Goal: Task Accomplishment & Management: Use online tool/utility

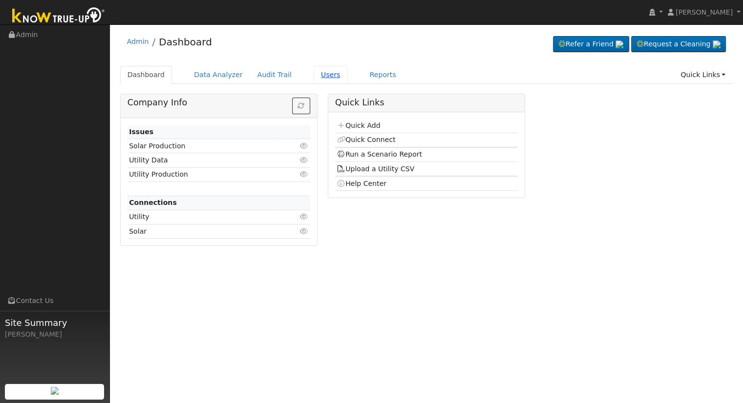
click at [318, 72] on link "Users" at bounding box center [331, 75] width 34 height 18
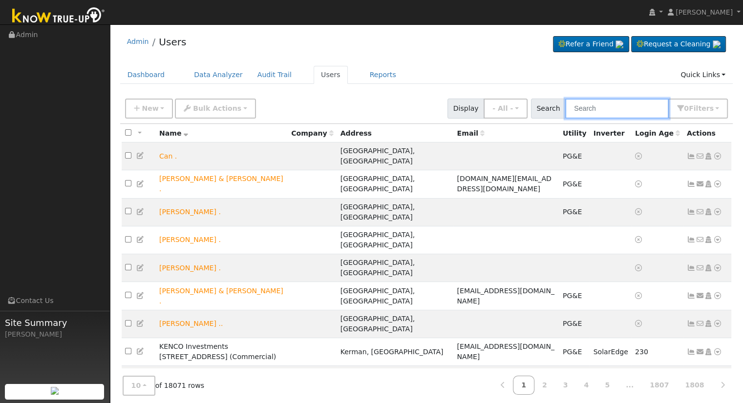
click at [611, 105] on input "text" at bounding box center [617, 109] width 104 height 20
click at [605, 106] on input "text" at bounding box center [617, 109] width 104 height 20
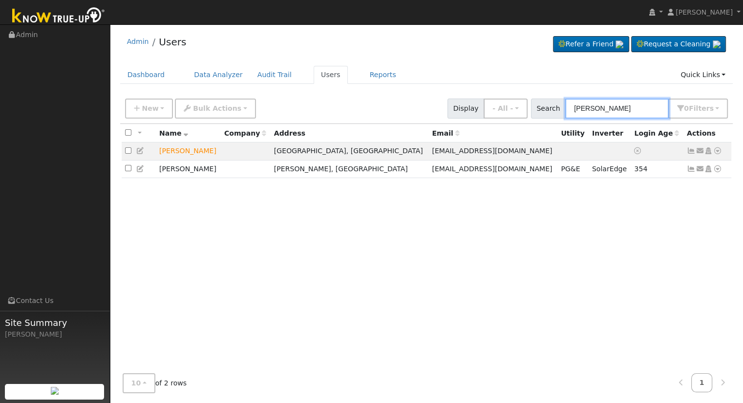
type input "william price"
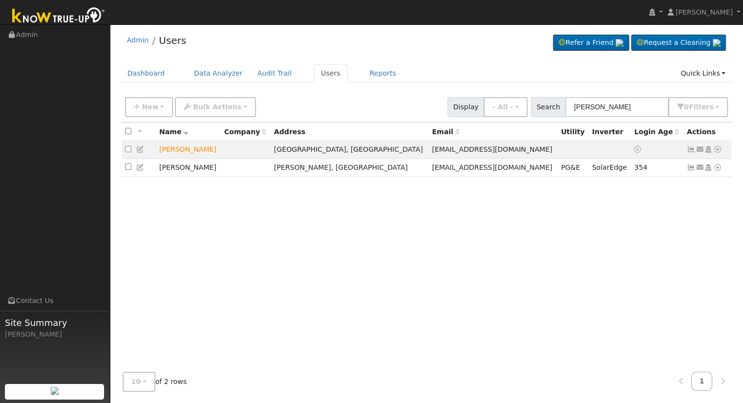
click at [142, 150] on icon at bounding box center [140, 149] width 9 height 7
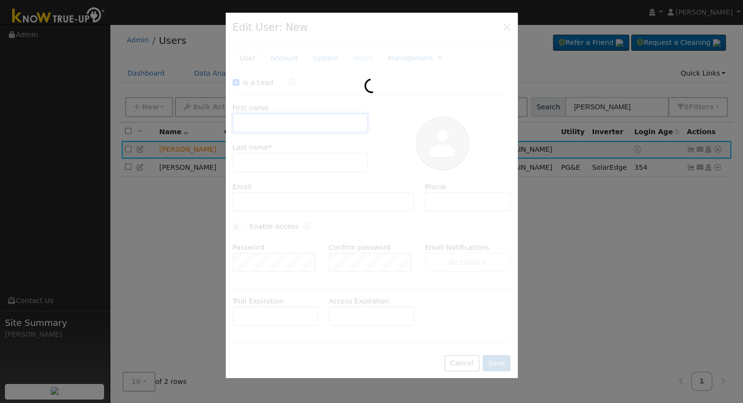
checkbox input "true"
type input "William"
type input "Price"
type input "brandonprice_40@yahoo.com"
type input "(559) 786-7505"
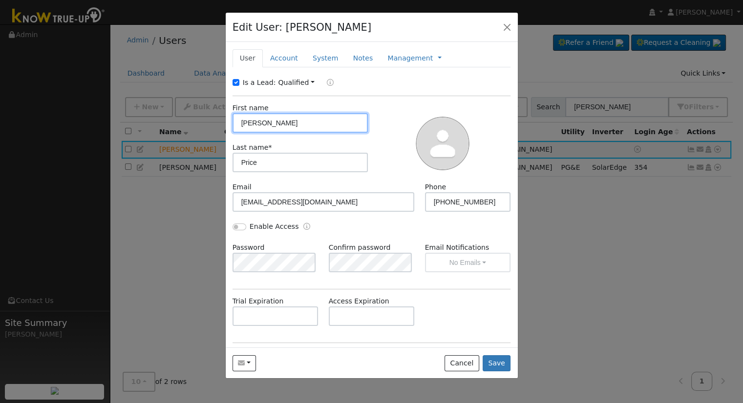
drag, startPoint x: 276, startPoint y: 123, endPoint x: 252, endPoint y: 120, distance: 24.1
click at [253, 120] on input "William" at bounding box center [300, 123] width 136 height 20
type input "W"
type input "Brandon"
click at [374, 125] on div at bounding box center [443, 142] width 143 height 79
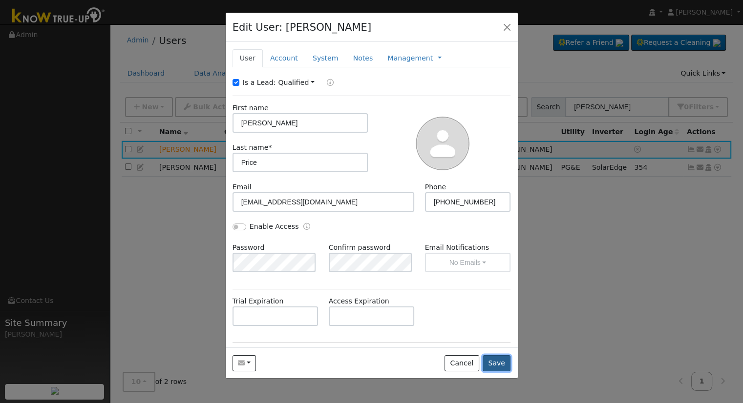
click at [491, 368] on button "Save" at bounding box center [496, 364] width 28 height 17
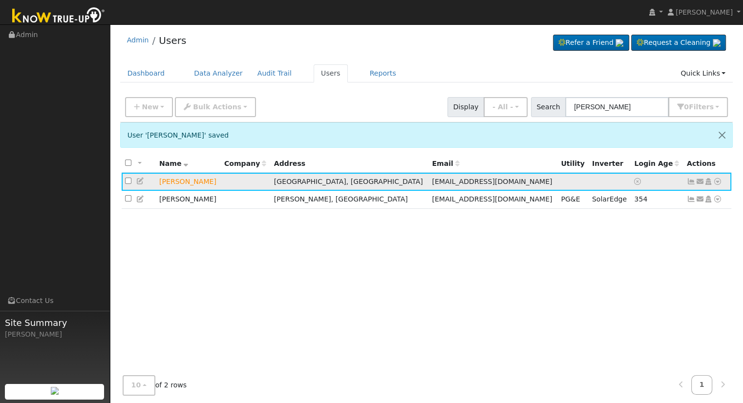
click at [717, 181] on icon at bounding box center [717, 181] width 9 height 7
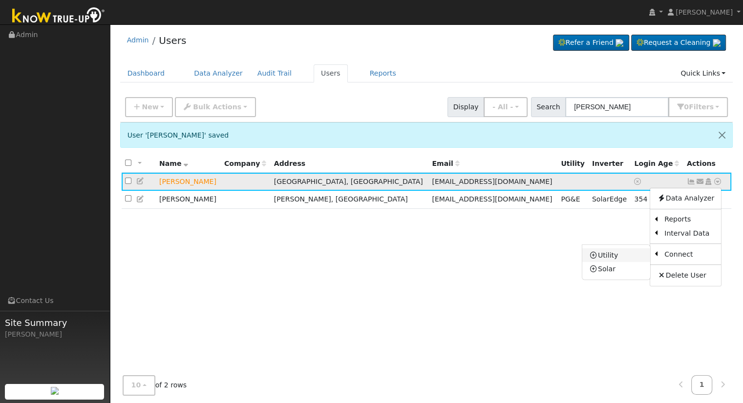
click at [617, 255] on link "Utility" at bounding box center [616, 256] width 68 height 14
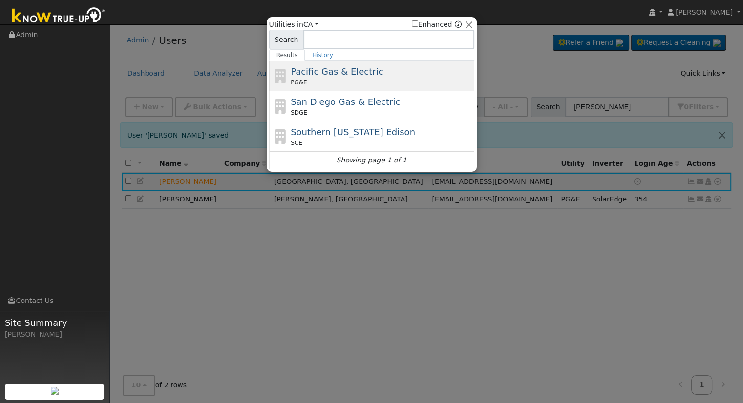
click at [360, 75] on span "Pacific Gas & Electric" at bounding box center [337, 71] width 92 height 10
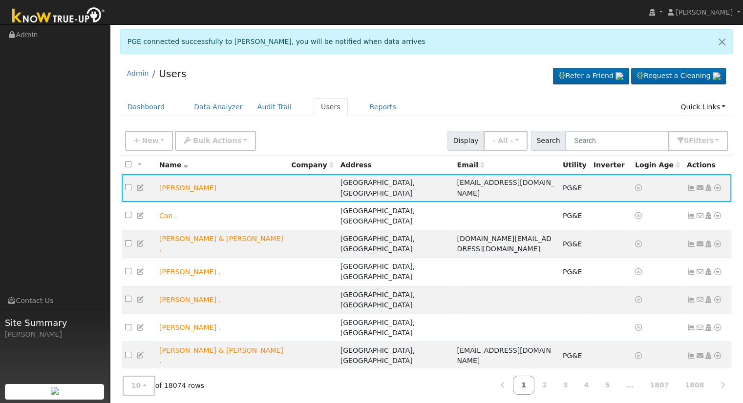
click at [468, 95] on div "Admin Users Refer a Friend Request a Cleaning" at bounding box center [426, 293] width 623 height 464
click at [456, 98] on ul "Dashboard Data Analyzer Audit Trail Users Reports Quick Links Quick Add Quick C…" at bounding box center [426, 107] width 613 height 18
click at [717, 188] on icon at bounding box center [717, 188] width 9 height 7
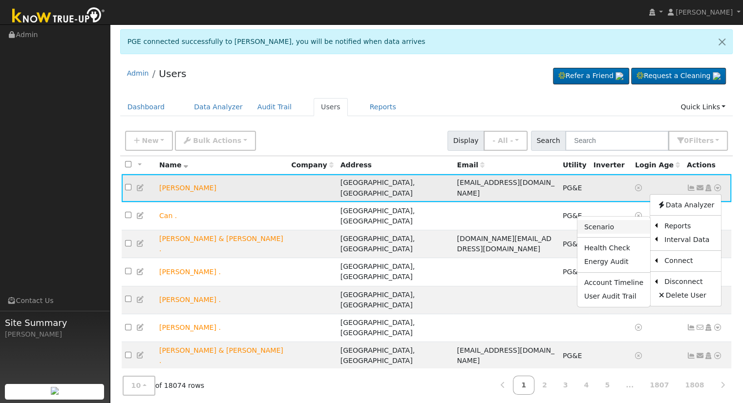
click at [627, 226] on link "Scenario" at bounding box center [613, 227] width 73 height 14
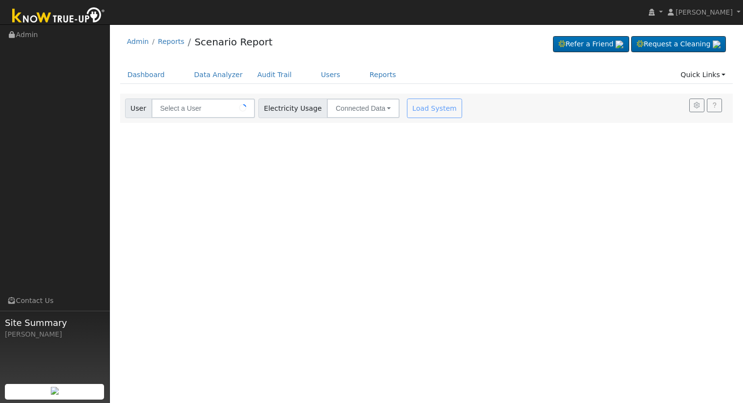
type input "[PERSON_NAME]"
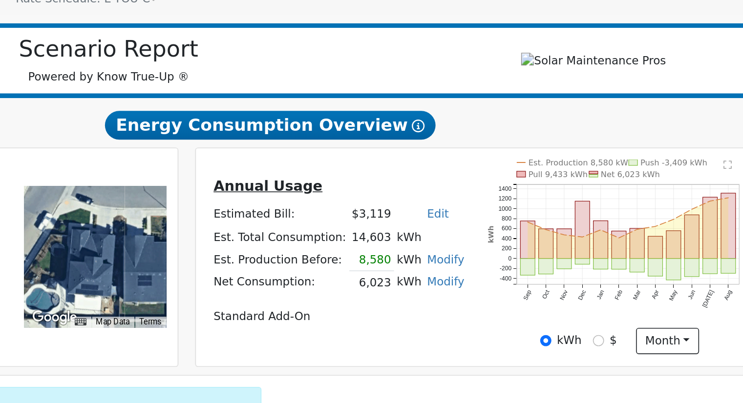
scroll to position [8, 0]
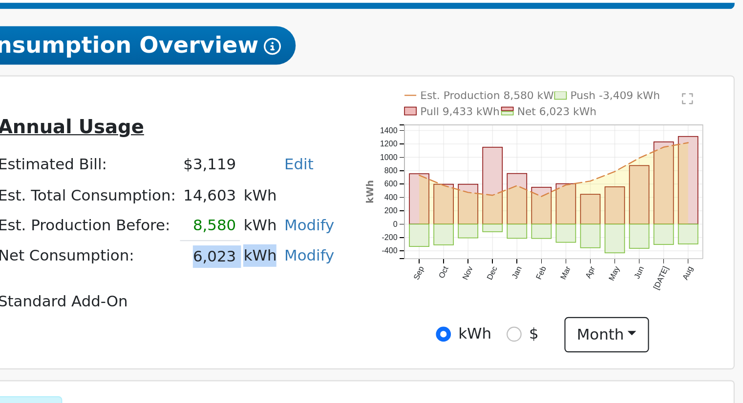
drag, startPoint x: 478, startPoint y: 299, endPoint x: 514, endPoint y: 299, distance: 36.6
click at [514, 299] on tr "Net Consumption: 6,023 kWh Modify Add Consumption Remove Existing Solar System …" at bounding box center [468, 298] width 157 height 14
click at [509, 305] on td "kWh" at bounding box center [511, 298] width 19 height 14
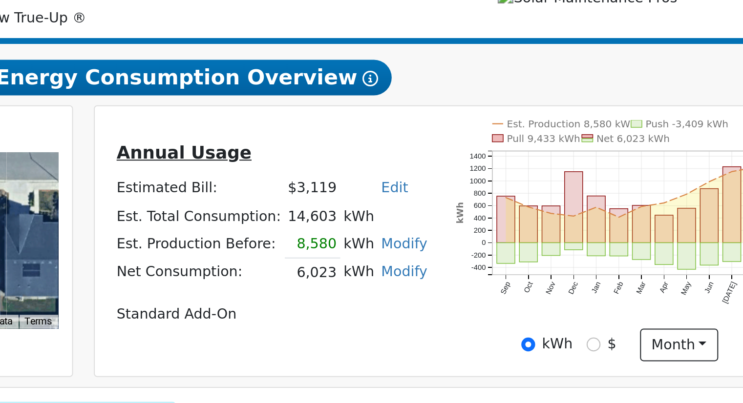
scroll to position [6, 0]
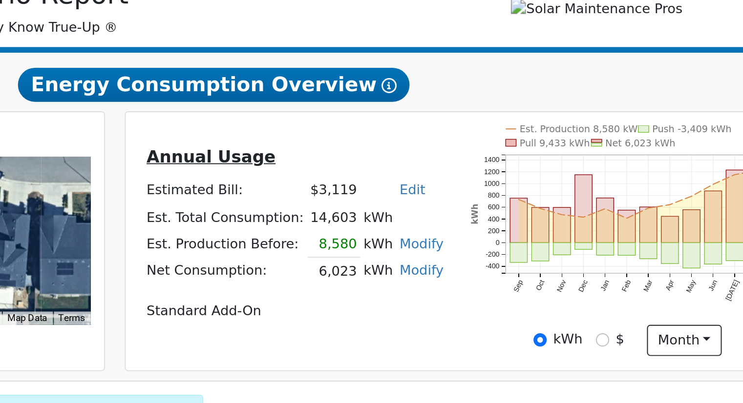
click at [539, 242] on div "Annual Usage Estimated Bill: $3,119 Edit Estimated Bill $ Annual Est. Total Con…" at bounding box center [467, 284] width 171 height 100
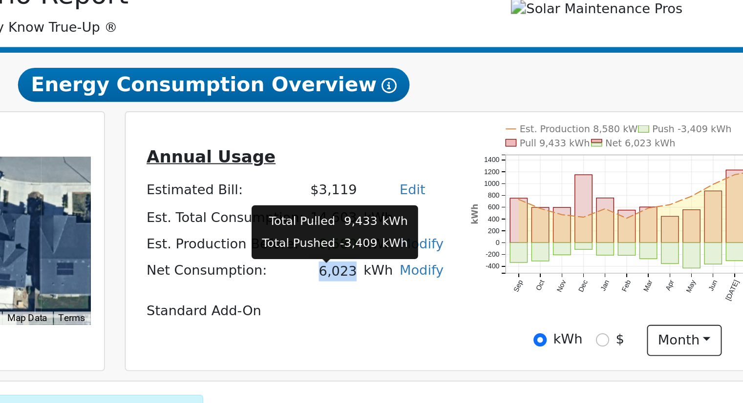
drag, startPoint x: 479, startPoint y: 302, endPoint x: 495, endPoint y: 303, distance: 16.1
click at [495, 303] on td "6,023" at bounding box center [488, 300] width 27 height 14
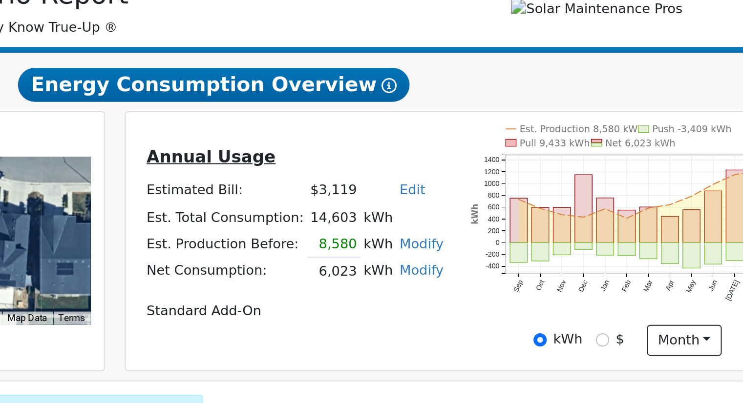
click at [492, 251] on td "Annual Usage" at bounding box center [468, 242] width 157 height 17
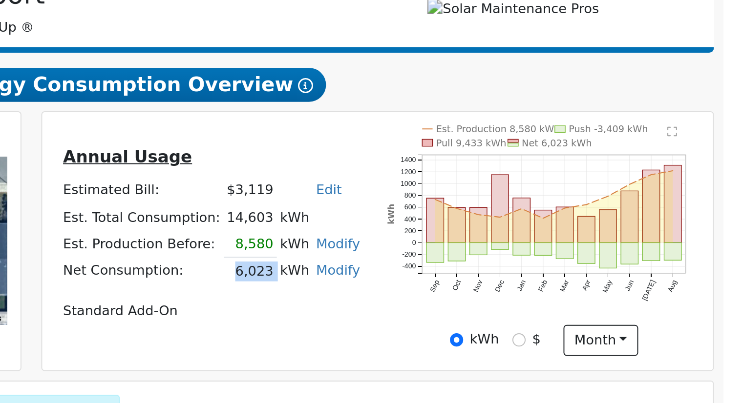
drag, startPoint x: 478, startPoint y: 302, endPoint x: 497, endPoint y: 302, distance: 19.0
click at [497, 302] on tr "Net Consumption: 6,023 kWh Modify Add Consumption Remove Existing Solar System …" at bounding box center [468, 300] width 157 height 14
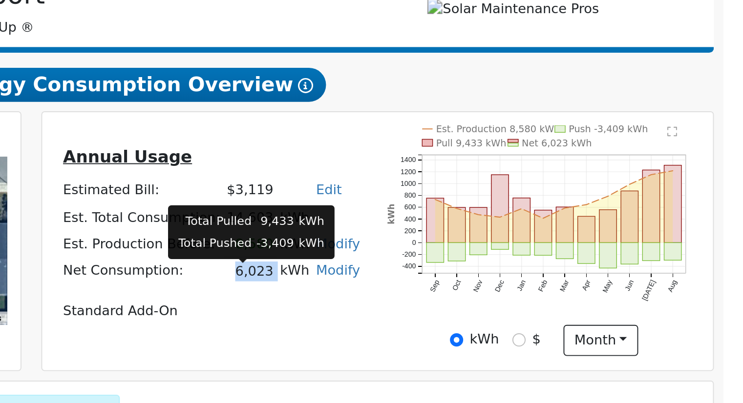
click at [484, 303] on td "6,023" at bounding box center [488, 300] width 27 height 14
click at [493, 303] on td "6,023" at bounding box center [488, 300] width 27 height 14
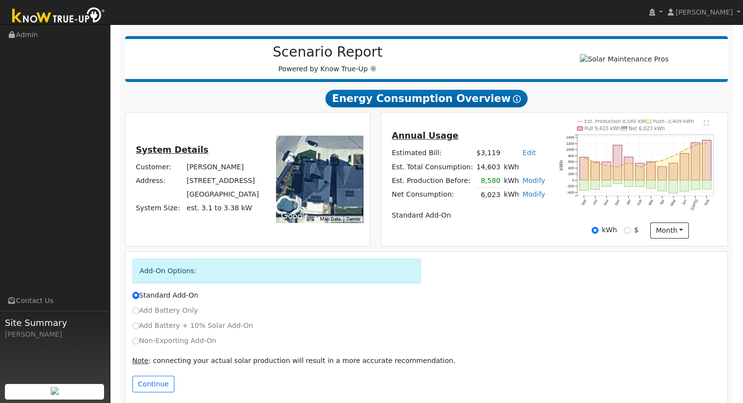
scroll to position [125, 0]
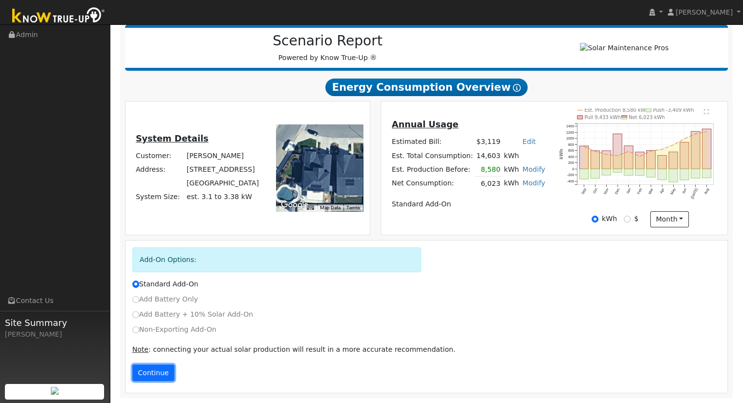
click at [156, 372] on button "Continue" at bounding box center [153, 373] width 42 height 17
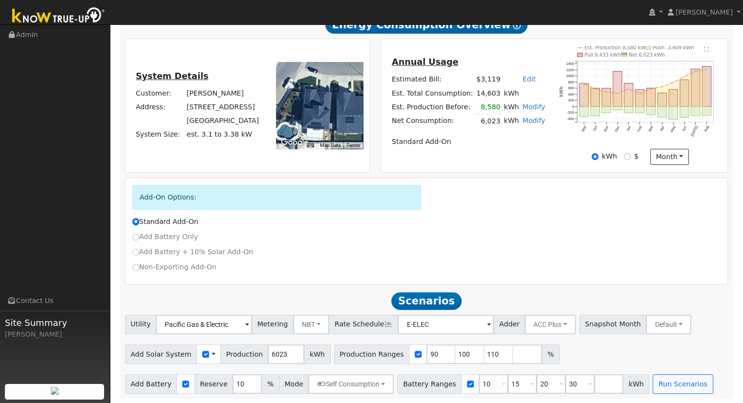
scroll to position [188, 0]
click at [311, 324] on button "NBT" at bounding box center [311, 324] width 37 height 20
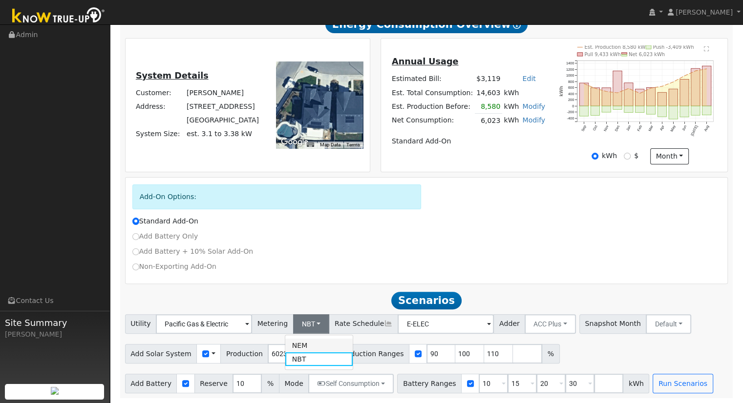
click at [305, 348] on link "NEM" at bounding box center [319, 346] width 68 height 14
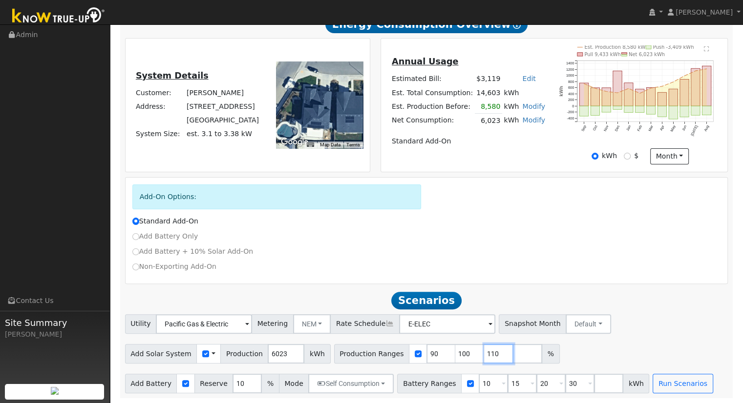
click at [484, 354] on input "110" at bounding box center [498, 354] width 29 height 20
type input "1"
type input "110.161049"
click at [565, 381] on input "30" at bounding box center [579, 384] width 29 height 20
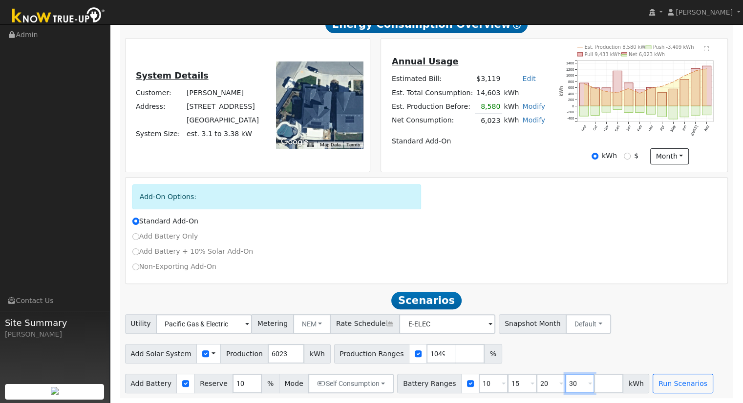
scroll to position [0, 0]
type input "3"
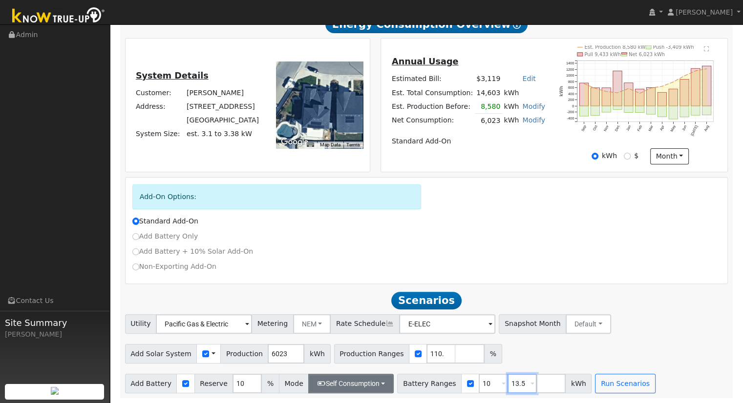
type input "13.5"
click at [331, 385] on button "Self Consumption" at bounding box center [350, 384] width 85 height 20
click at [338, 361] on label "Backup" at bounding box center [337, 363] width 83 height 14
click at [321, 361] on input "Backup" at bounding box center [317, 362] width 7 height 7
type input "20"
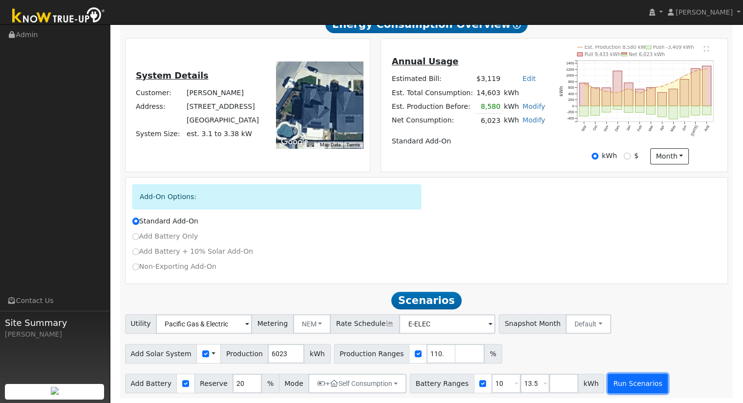
click at [607, 380] on button "Run Scenarios" at bounding box center [637, 384] width 60 height 20
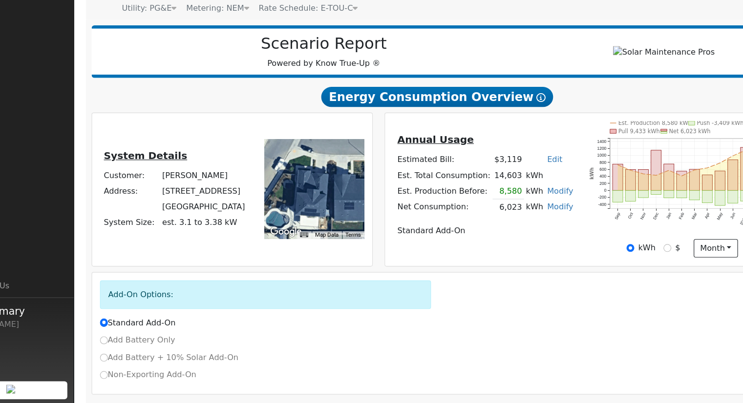
scroll to position [33, 0]
